Goal: Navigation & Orientation: Find specific page/section

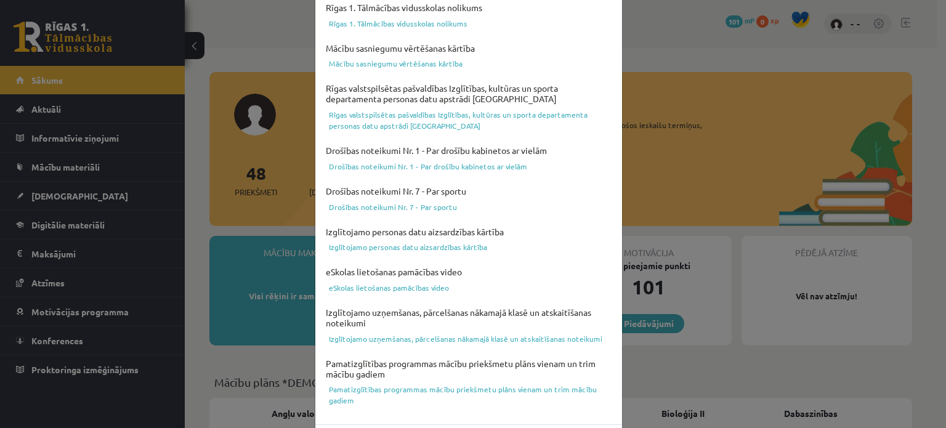
scroll to position [458, 0]
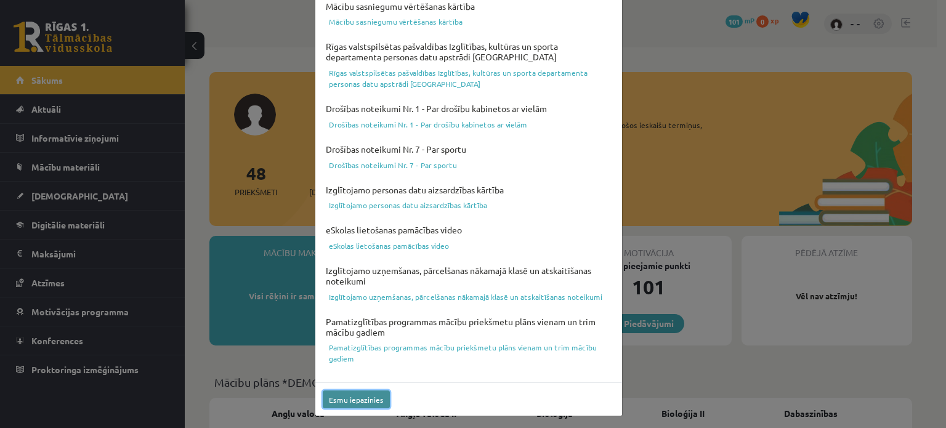
click at [350, 394] on button "Esmu iepazinies" at bounding box center [356, 399] width 67 height 18
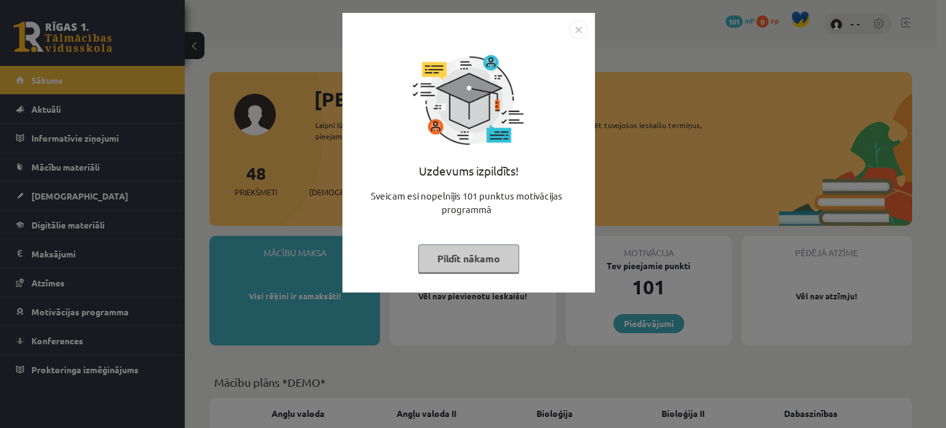
click at [465, 262] on button "Pildīt nākamo" at bounding box center [468, 258] width 101 height 28
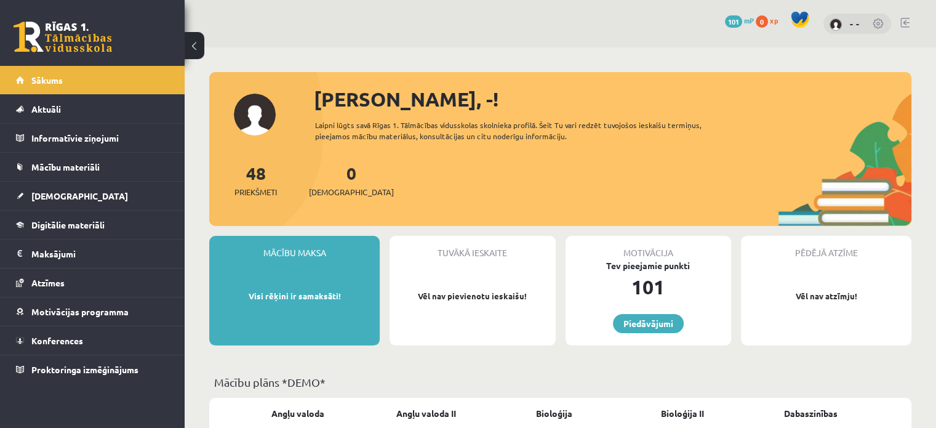
click at [464, 287] on div "Tuvākā ieskaite Vēl nav pievienotu ieskaišu!" at bounding box center [473, 291] width 166 height 110
click at [660, 320] on link "Piedāvājumi" at bounding box center [648, 323] width 71 height 19
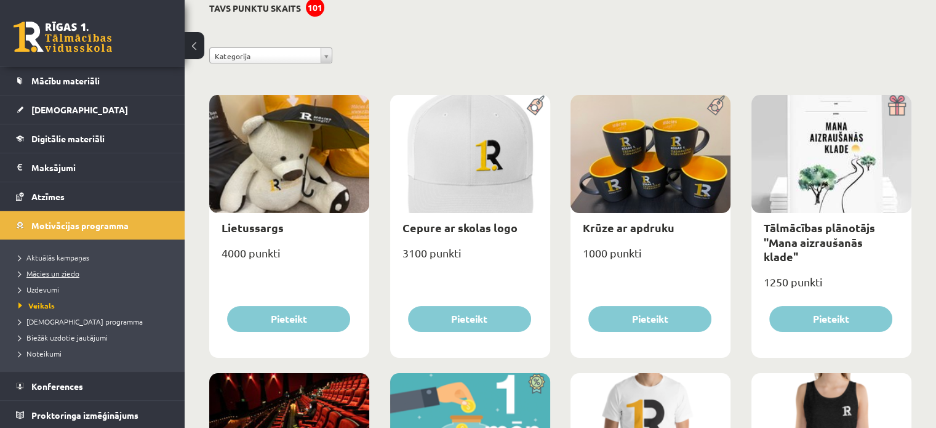
scroll to position [308, 0]
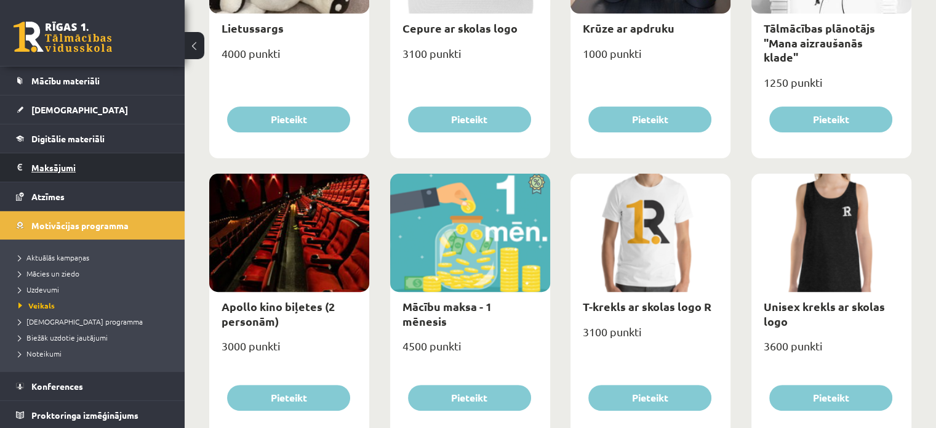
click at [52, 161] on legend "Maksājumi 0" at bounding box center [100, 167] width 138 height 28
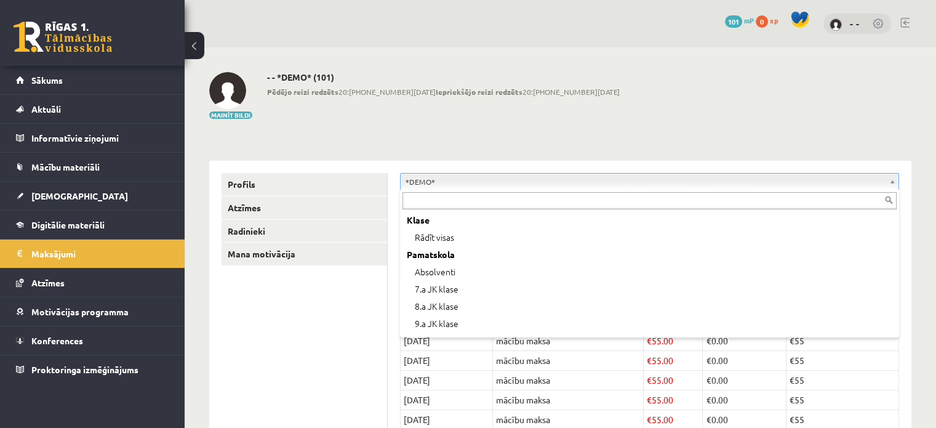
scroll to position [49, 0]
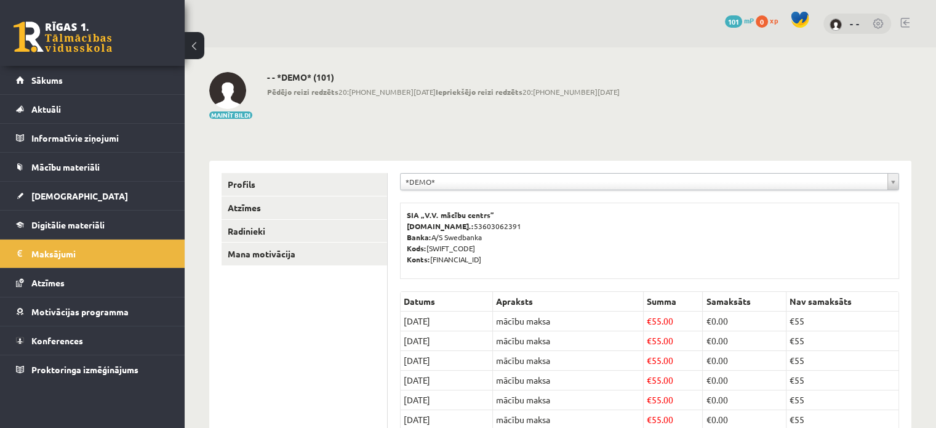
click at [93, 39] on link at bounding box center [63, 37] width 99 height 31
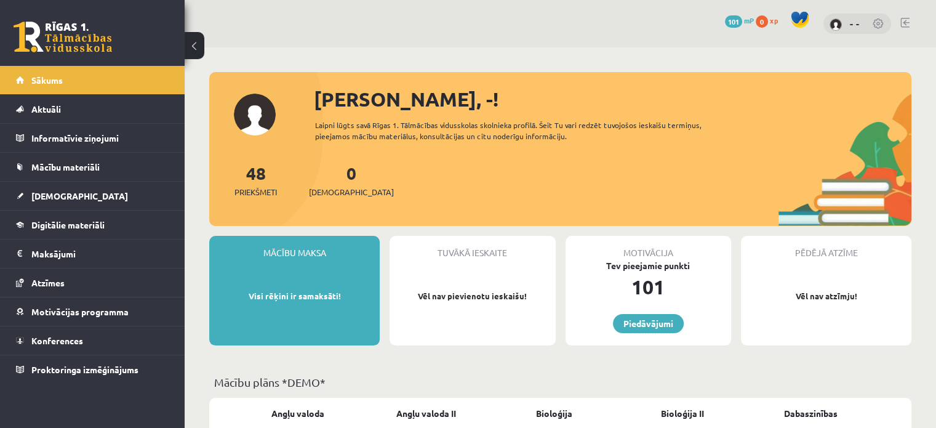
click at [842, 22] on img at bounding box center [836, 24] width 12 height 12
click at [877, 25] on link at bounding box center [879, 24] width 12 height 12
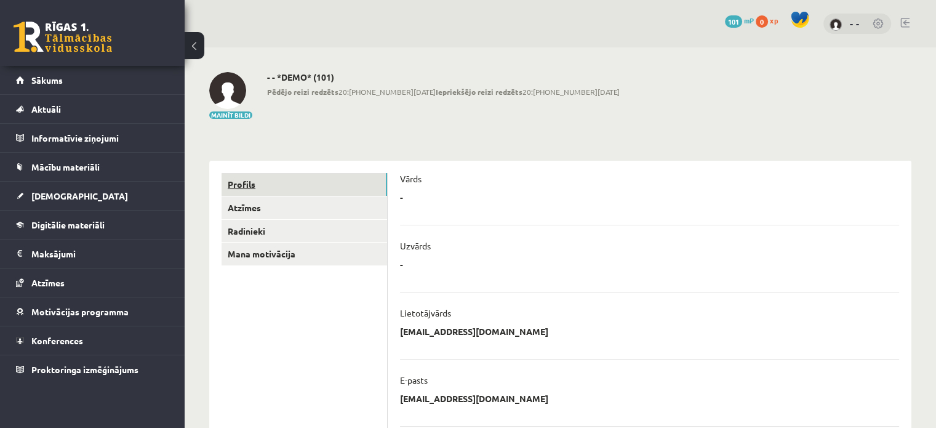
click at [247, 187] on link "Profils" at bounding box center [305, 184] width 166 height 23
click at [416, 201] on div "- * ******** Atcelt" at bounding box center [649, 200] width 499 height 18
click at [419, 220] on ul "**********" at bounding box center [649, 431] width 499 height 547
click at [245, 207] on link "Atzīmes" at bounding box center [305, 207] width 166 height 23
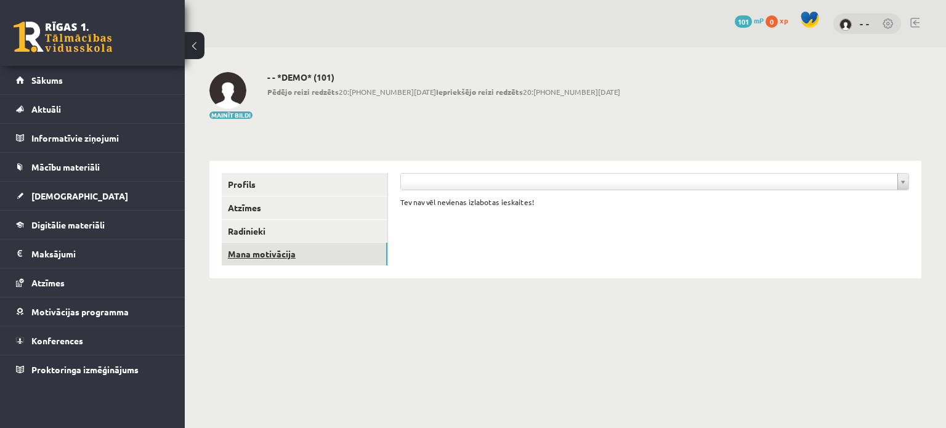
click at [261, 262] on link "Mana motivācija" at bounding box center [305, 254] width 166 height 23
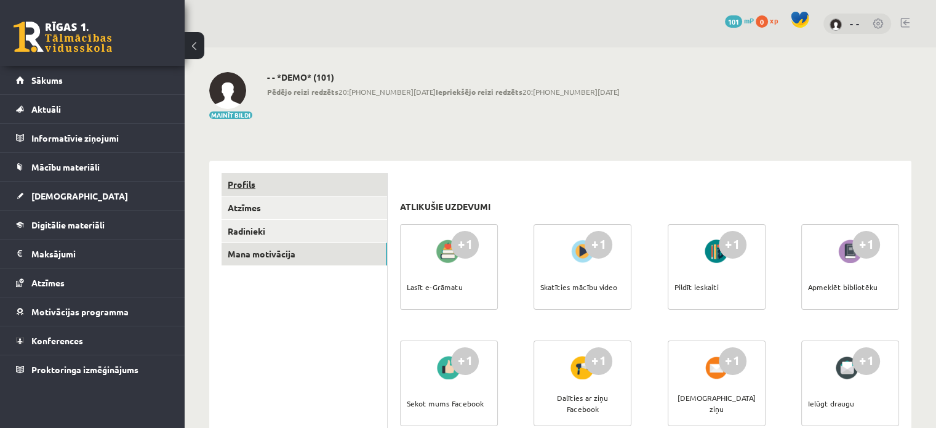
click at [246, 182] on link "Profils" at bounding box center [305, 184] width 166 height 23
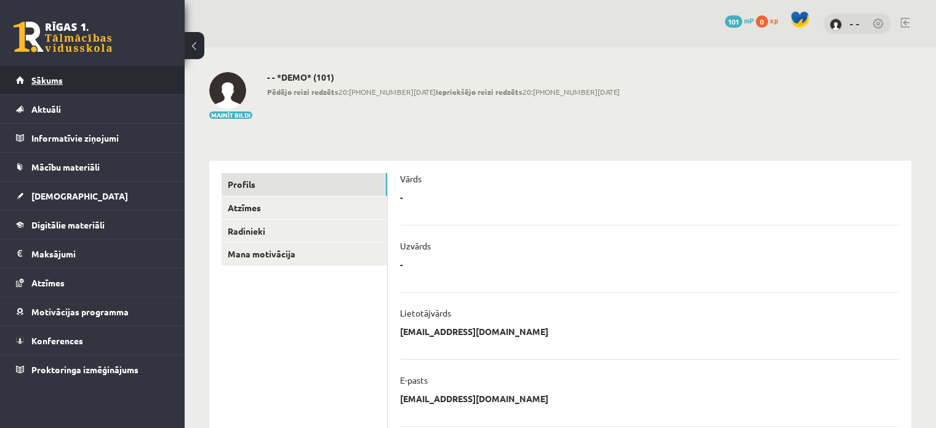
click at [59, 80] on span "Sākums" at bounding box center [46, 79] width 31 height 11
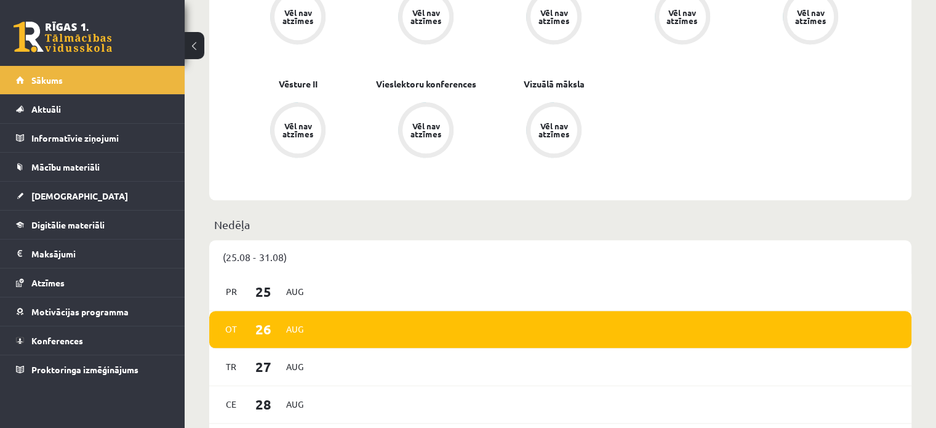
scroll to position [1354, 0]
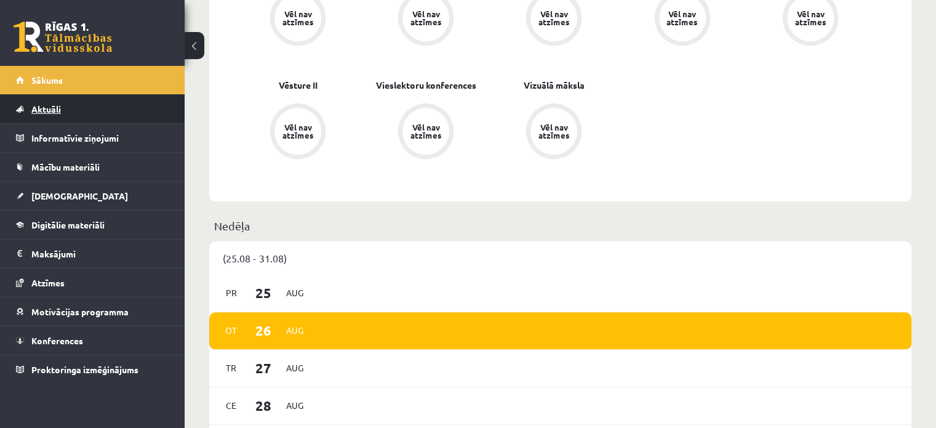
click at [43, 116] on link "Aktuāli" at bounding box center [92, 109] width 153 height 28
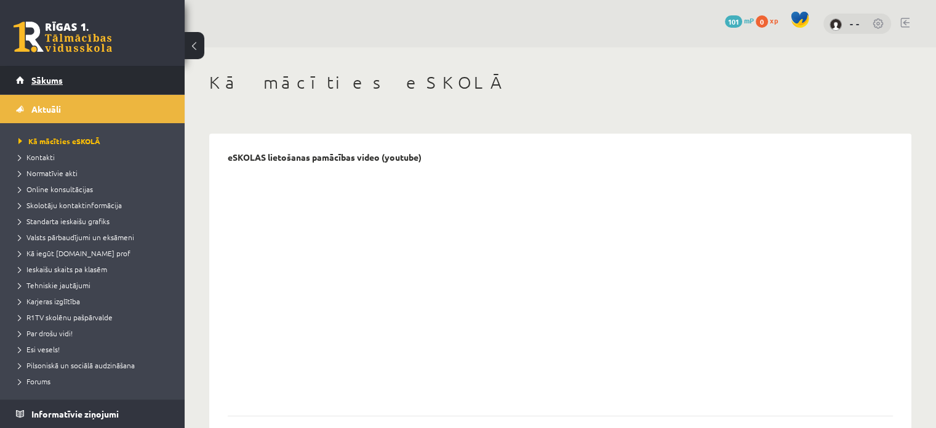
click at [47, 78] on span "Sākums" at bounding box center [46, 79] width 31 height 11
